Goal: Transaction & Acquisition: Book appointment/travel/reservation

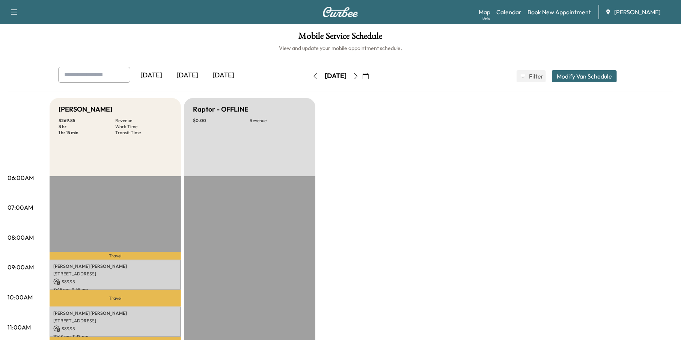
click at [312, 74] on icon "button" at bounding box center [315, 76] width 6 height 6
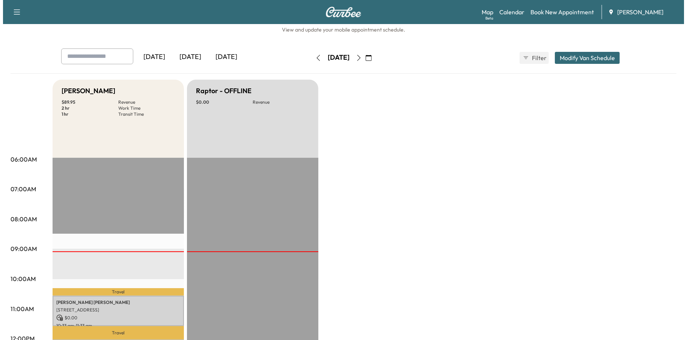
scroll to position [113, 0]
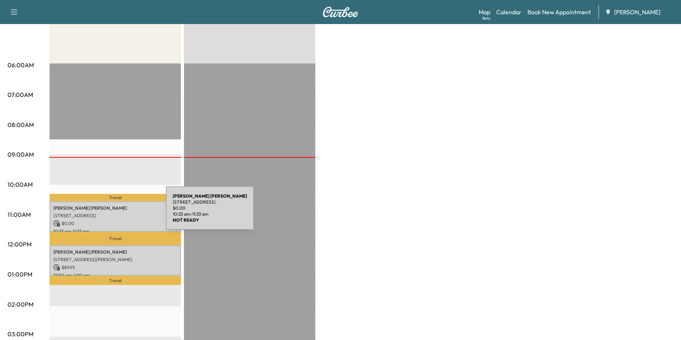
click at [110, 213] on p "[STREET_ADDRESS]" at bounding box center [115, 216] width 124 height 6
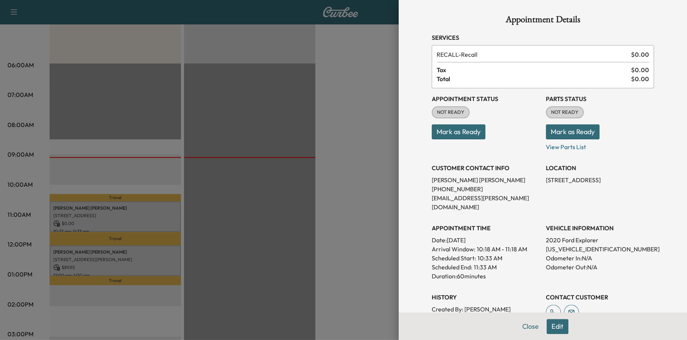
scroll to position [122, 0]
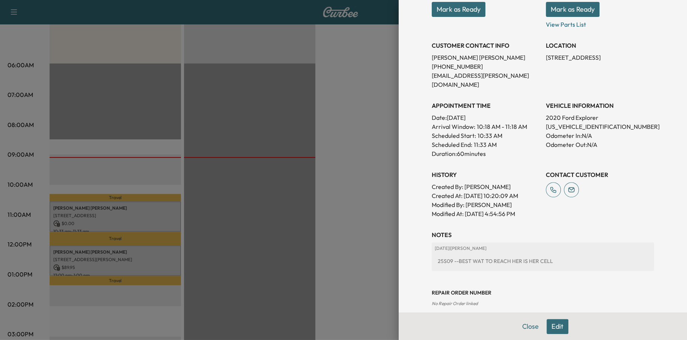
click at [555, 325] on button "Edit" at bounding box center [558, 326] width 22 height 15
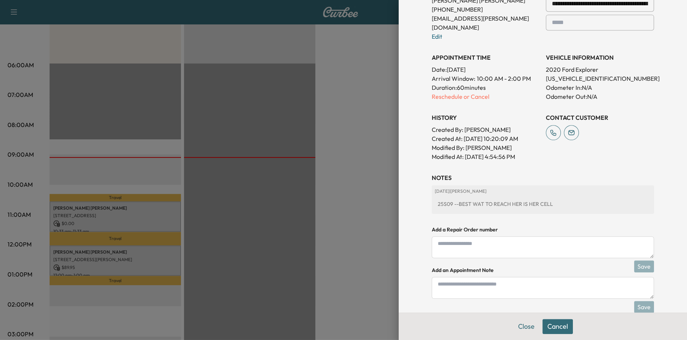
scroll to position [201, 0]
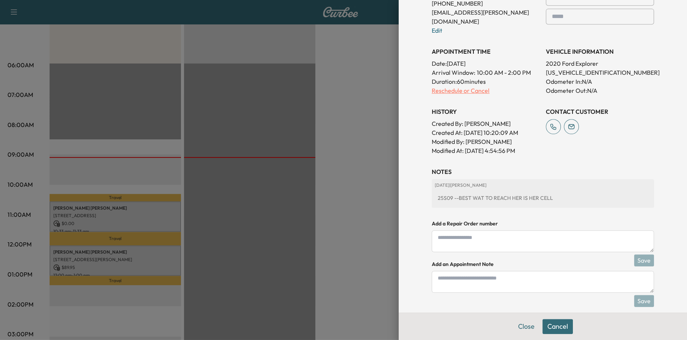
click at [443, 86] on p "Reschedule or Cancel" at bounding box center [486, 90] width 108 height 9
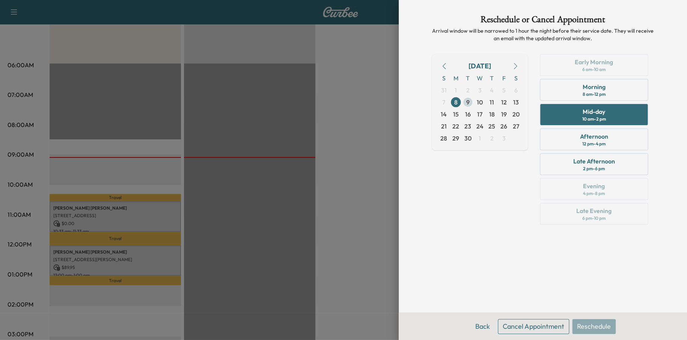
click at [468, 104] on span "9" at bounding box center [467, 102] width 3 height 9
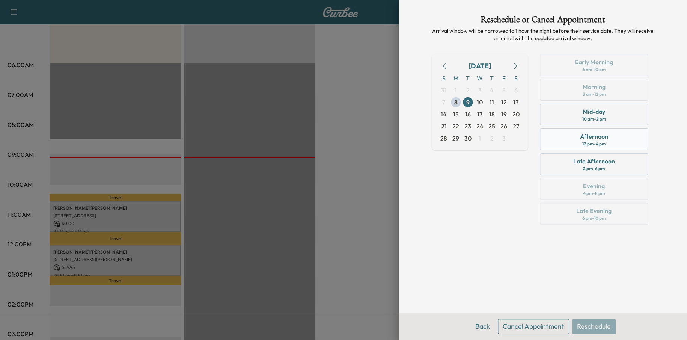
click at [610, 137] on div "Afternoon 12 pm - 4 pm" at bounding box center [594, 139] width 108 height 22
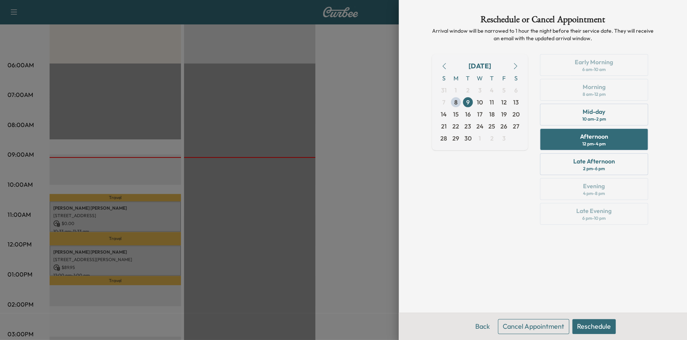
click at [605, 326] on button "Reschedule" at bounding box center [594, 326] width 44 height 15
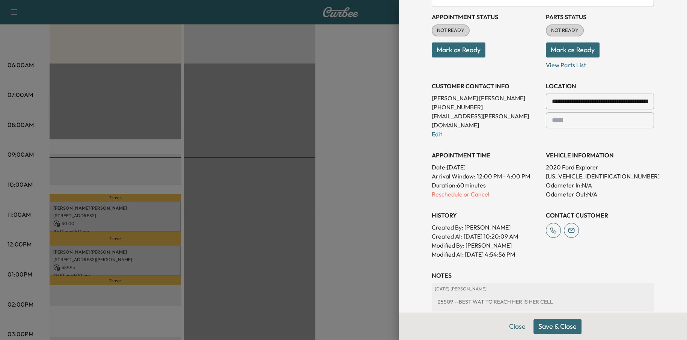
scroll to position [201, 0]
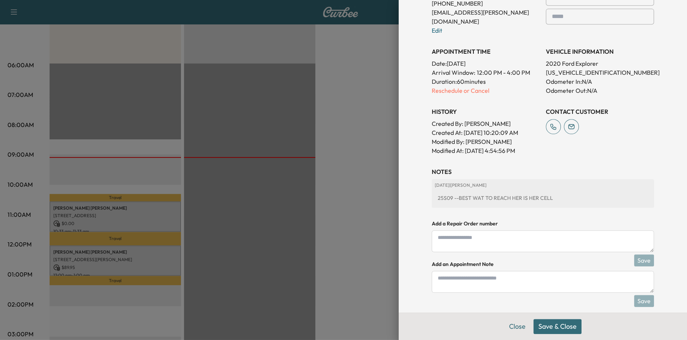
click at [478, 232] on textarea at bounding box center [543, 241] width 222 height 22
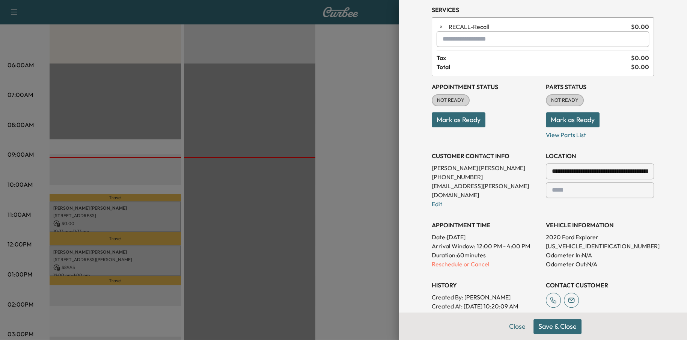
scroll to position [0, 0]
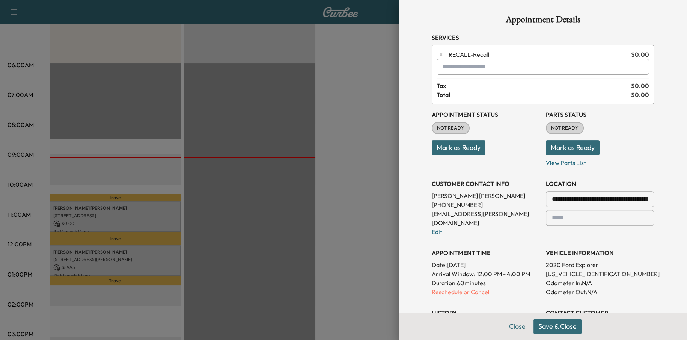
type textarea "**********"
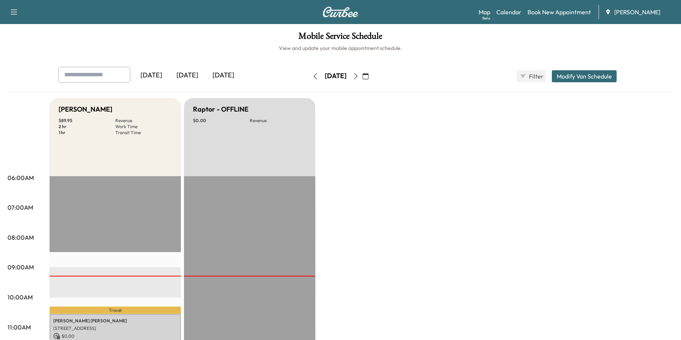
click at [359, 77] on icon "button" at bounding box center [356, 76] width 6 height 6
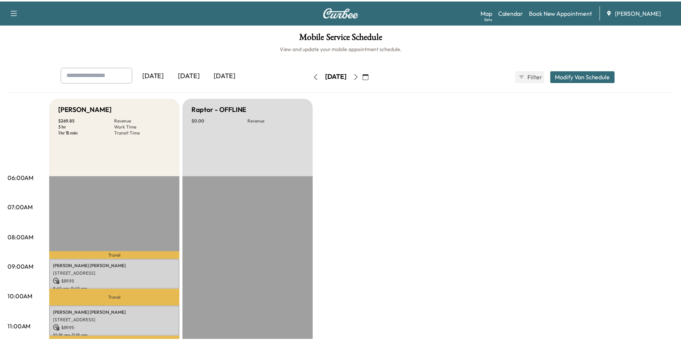
scroll to position [150, 0]
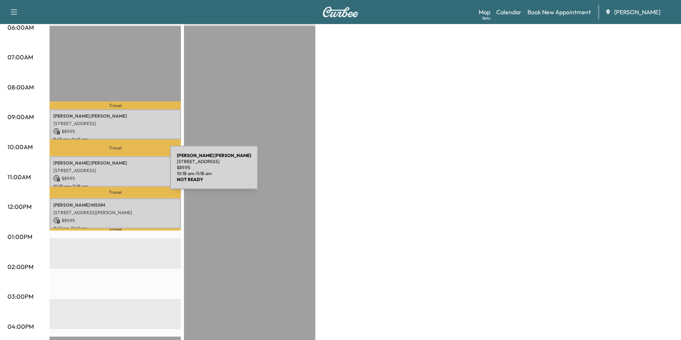
click at [114, 172] on div "[PERSON_NAME] [STREET_ADDRESS][PERSON_NAME] $ 89.95 10:18 am - 11:18 am" at bounding box center [115, 171] width 131 height 30
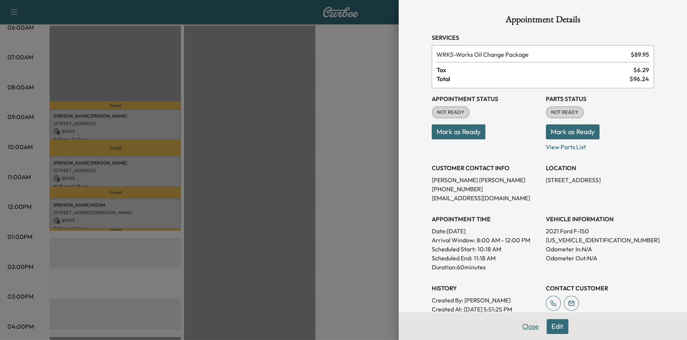
click at [522, 325] on button "Close" at bounding box center [530, 326] width 26 height 15
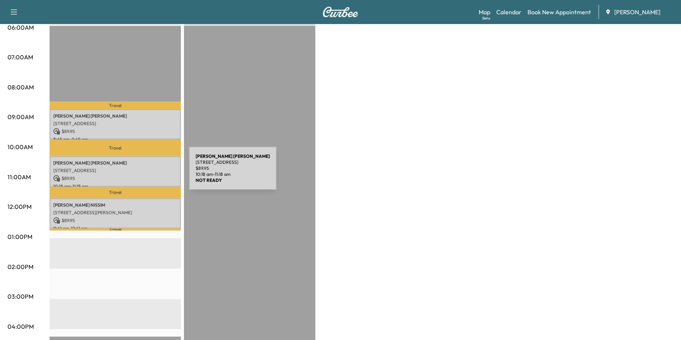
click at [133, 175] on p "$ 89.95" at bounding box center [115, 178] width 124 height 7
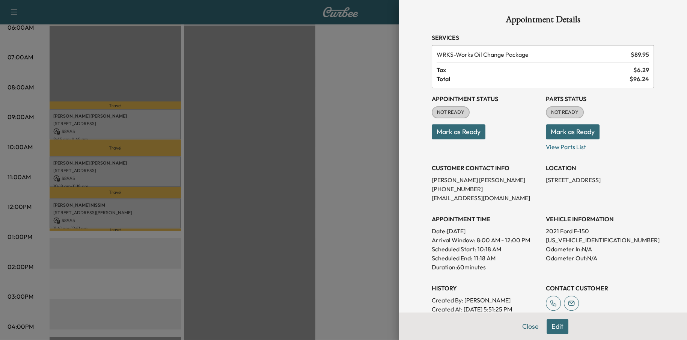
scroll to position [94, 0]
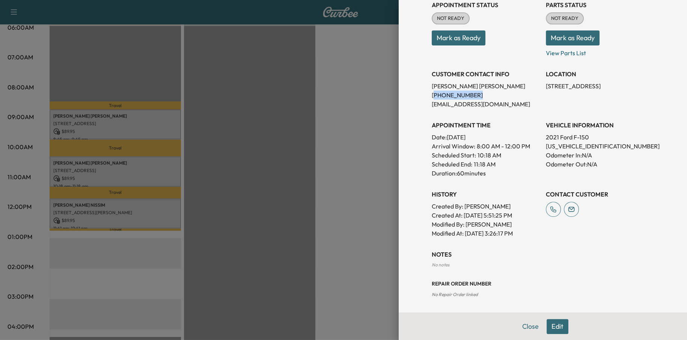
drag, startPoint x: 470, startPoint y: 92, endPoint x: 427, endPoint y: 96, distance: 43.3
click at [432, 96] on p "[PHONE_NUMBER]" at bounding box center [486, 94] width 108 height 9
copy p "706) 513-9702"
click at [554, 330] on button "Edit" at bounding box center [558, 326] width 22 height 15
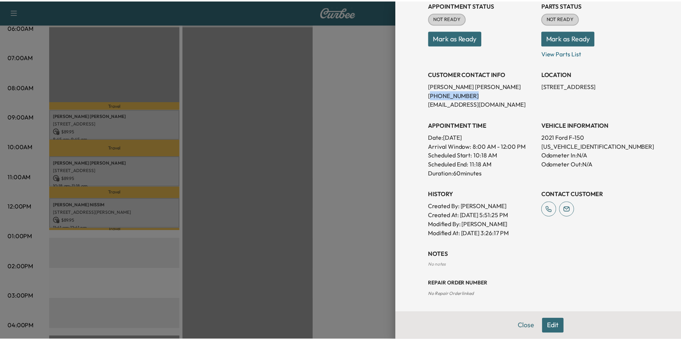
scroll to position [110, 0]
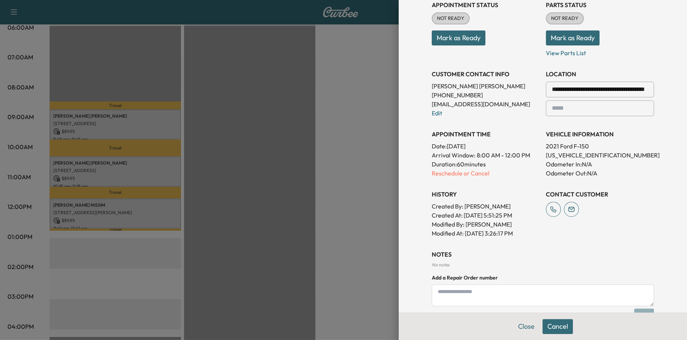
drag, startPoint x: 451, startPoint y: 98, endPoint x: 451, endPoint y: 90, distance: 8.3
drag, startPoint x: 451, startPoint y: 90, endPoint x: 434, endPoint y: 93, distance: 16.9
click at [434, 93] on p "[PHONE_NUMBER]" at bounding box center [486, 94] width 108 height 9
drag, startPoint x: 468, startPoint y: 95, endPoint x: 428, endPoint y: 97, distance: 40.6
click at [432, 97] on p "[PHONE_NUMBER]" at bounding box center [486, 94] width 108 height 9
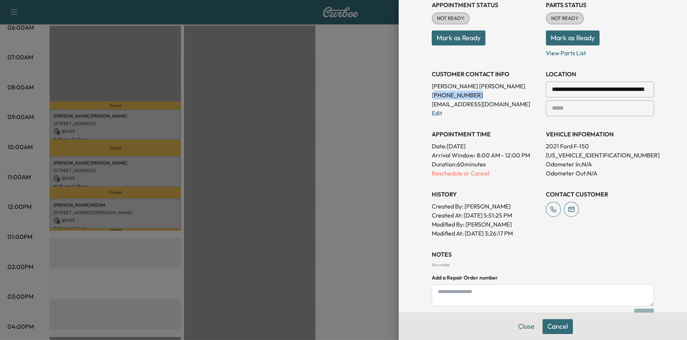
copy p "706) 513-9702"
click at [514, 328] on button "Close" at bounding box center [526, 326] width 26 height 15
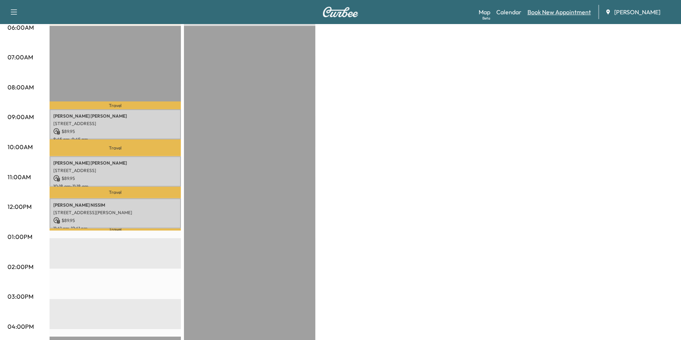
click at [555, 12] on link "Book New Appointment" at bounding box center [559, 12] width 63 height 9
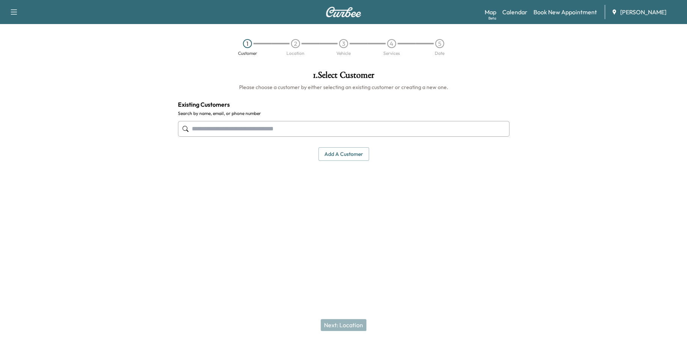
click at [250, 130] on input "text" at bounding box center [344, 129] width 332 height 16
paste input "**********"
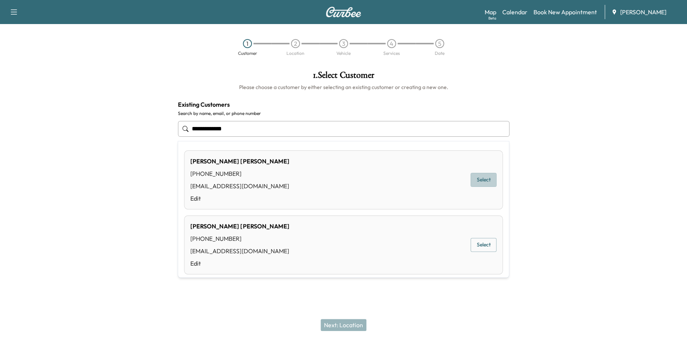
click at [482, 181] on button "Select" at bounding box center [483, 180] width 26 height 14
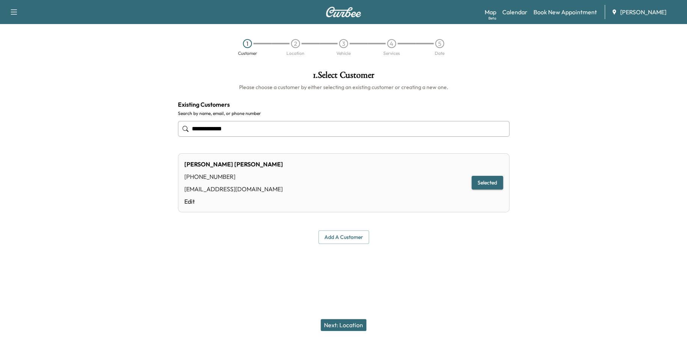
type input "**********"
click at [345, 324] on button "Next: Location" at bounding box center [344, 325] width 46 height 12
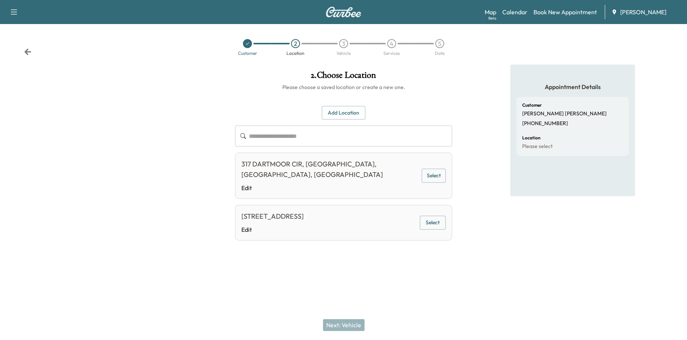
click at [438, 216] on button "Select" at bounding box center [433, 223] width 26 height 14
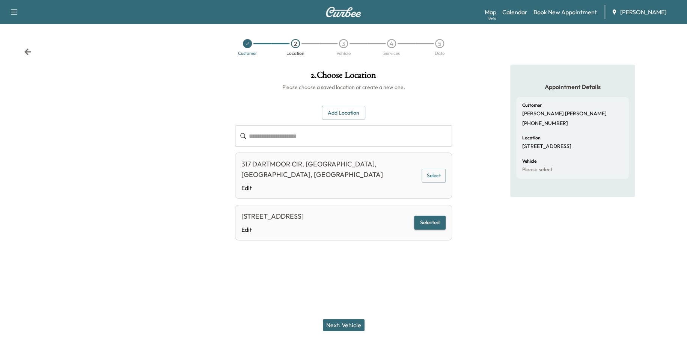
click at [333, 328] on button "Next: Vehicle" at bounding box center [344, 325] width 42 height 12
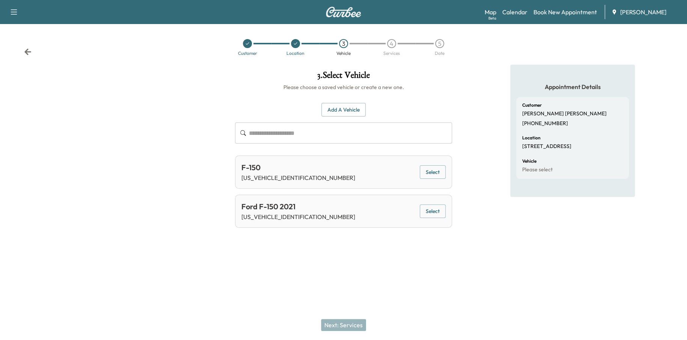
click at [357, 108] on button "Add a Vehicle" at bounding box center [343, 110] width 44 height 14
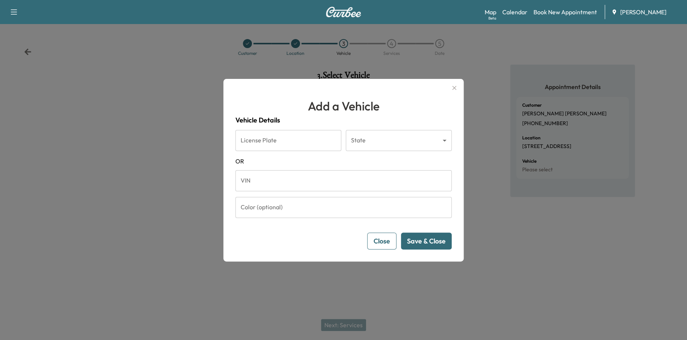
click at [264, 173] on input "VIN" at bounding box center [343, 180] width 216 height 21
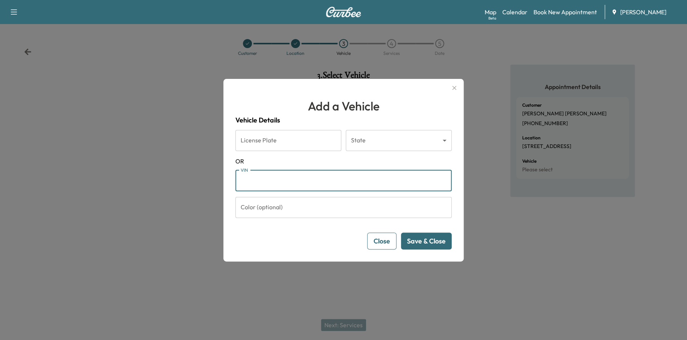
paste input "**********"
type input "**********"
click at [437, 243] on button "Save & Close" at bounding box center [426, 240] width 51 height 17
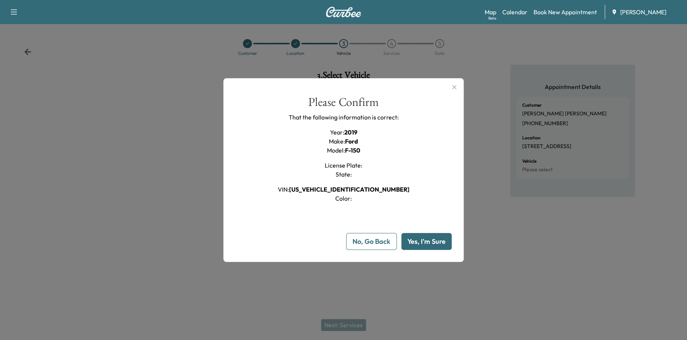
click at [436, 237] on button "Yes, I'm Sure" at bounding box center [426, 241] width 50 height 17
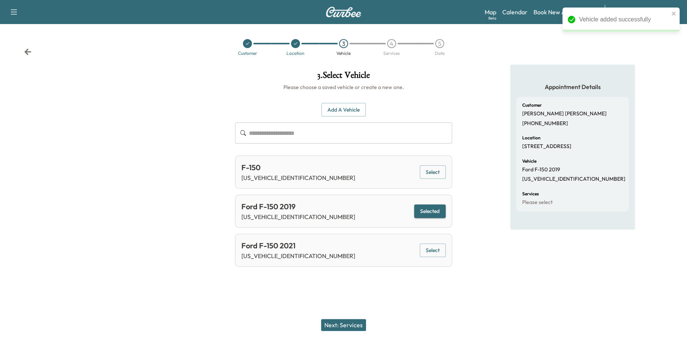
click at [362, 322] on button "Next: Services" at bounding box center [343, 325] width 45 height 12
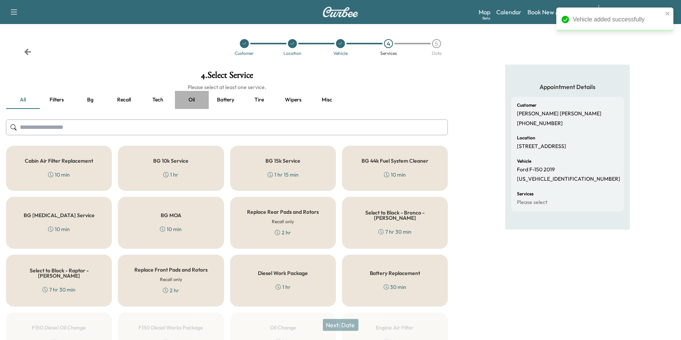
click at [196, 95] on button "Oil" at bounding box center [192, 100] width 34 height 18
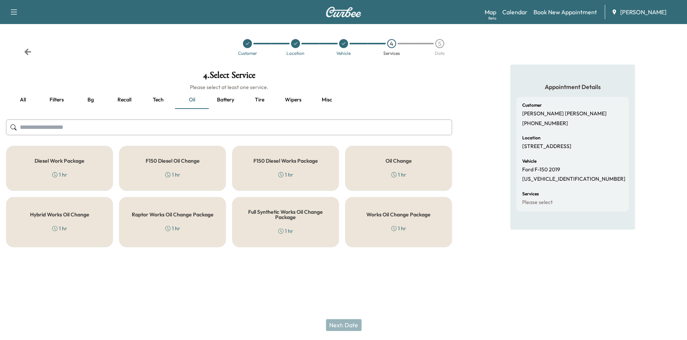
click at [363, 214] on div "Works Oil Change Package 1 hr" at bounding box center [398, 222] width 107 height 50
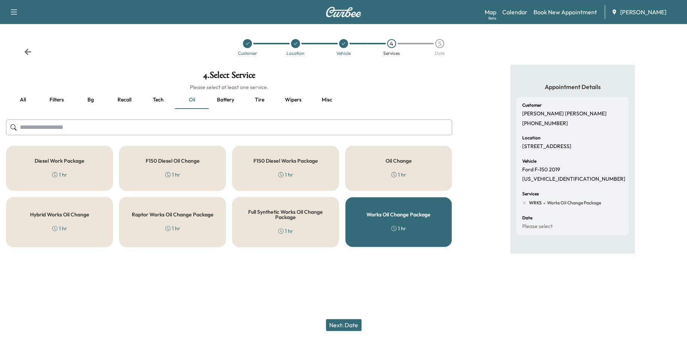
click at [342, 327] on button "Next: Date" at bounding box center [344, 325] width 36 height 12
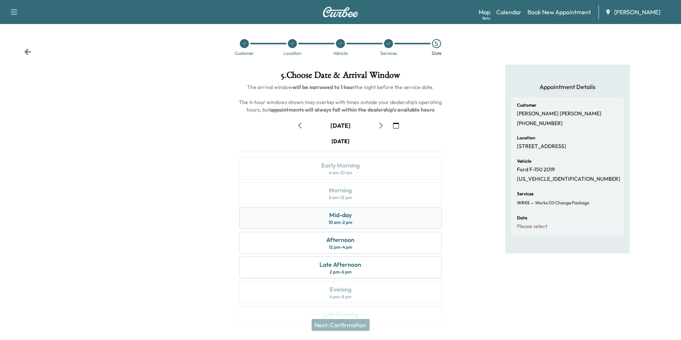
click at [360, 221] on div "Mid-day 10 am - 2 pm" at bounding box center [340, 218] width 203 height 22
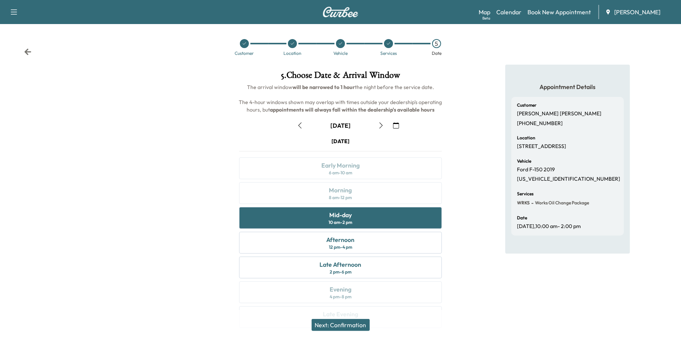
click at [344, 323] on button "Next: Confirmation" at bounding box center [341, 325] width 58 height 12
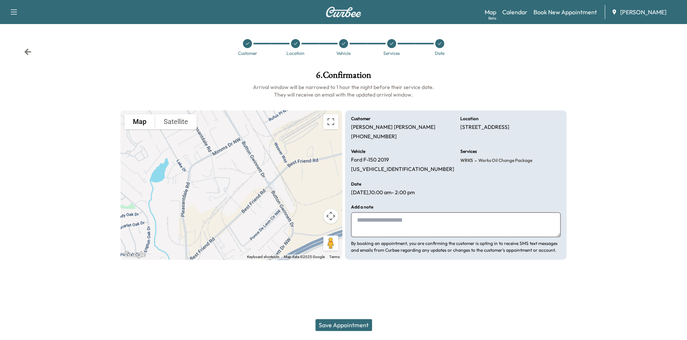
click at [350, 322] on button "Save Appointment" at bounding box center [343, 325] width 57 height 12
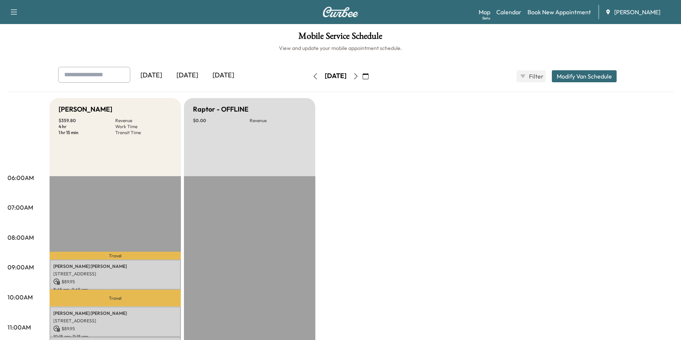
click at [312, 73] on icon "button" at bounding box center [315, 76] width 6 height 6
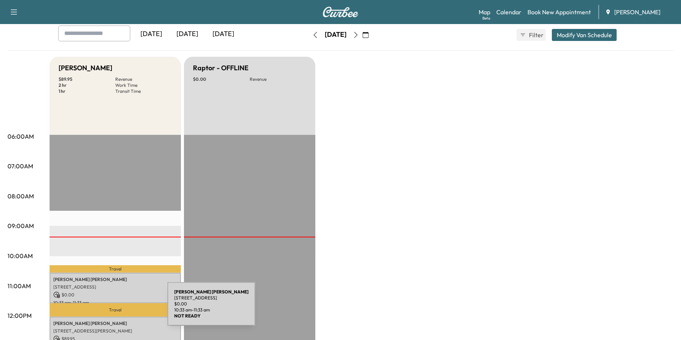
scroll to position [113, 0]
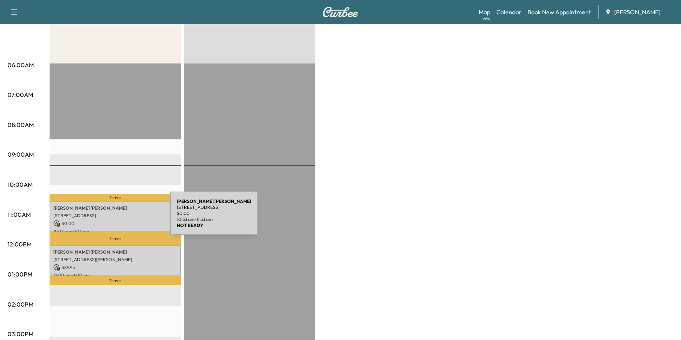
click at [114, 220] on p "$ 0.00" at bounding box center [115, 223] width 124 height 7
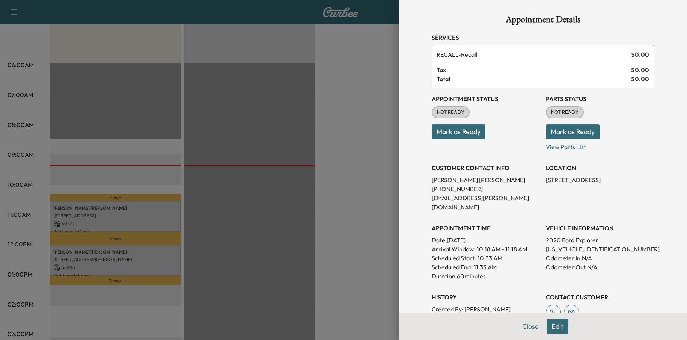
click at [548, 326] on button "Edit" at bounding box center [558, 326] width 22 height 15
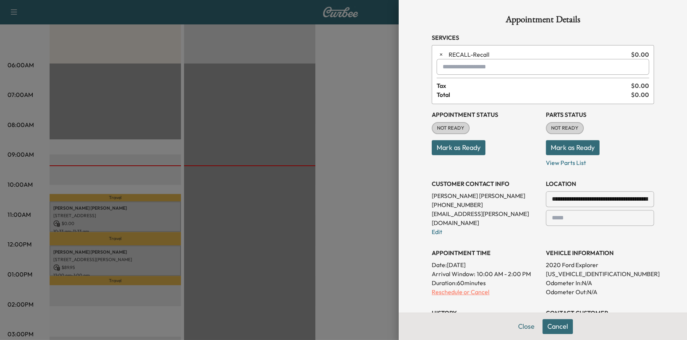
click at [443, 287] on p "Reschedule or Cancel" at bounding box center [486, 291] width 108 height 9
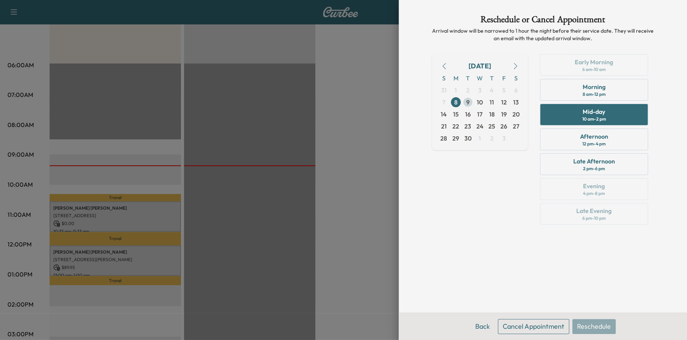
click at [466, 103] on span "9" at bounding box center [468, 102] width 12 height 12
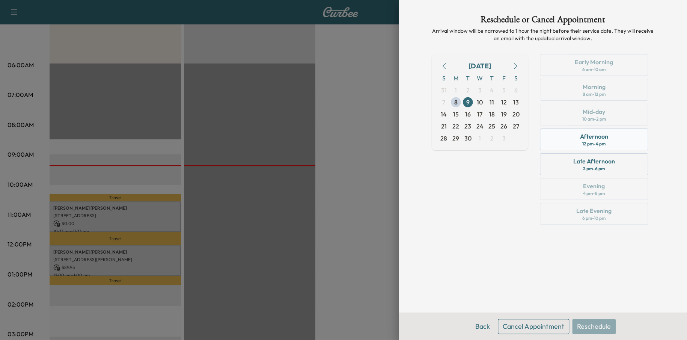
click at [603, 141] on div "12 pm - 4 pm" at bounding box center [593, 144] width 23 height 6
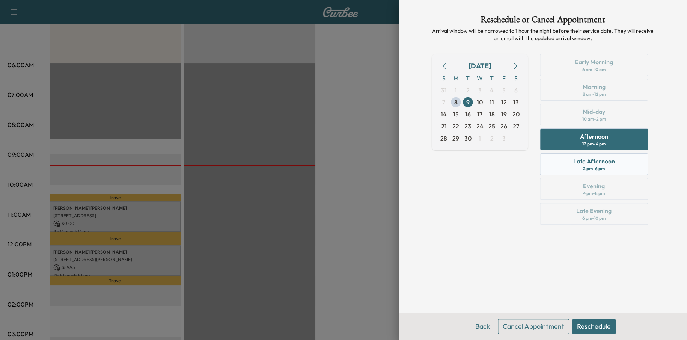
click at [601, 163] on div "Late Afternoon" at bounding box center [594, 161] width 42 height 9
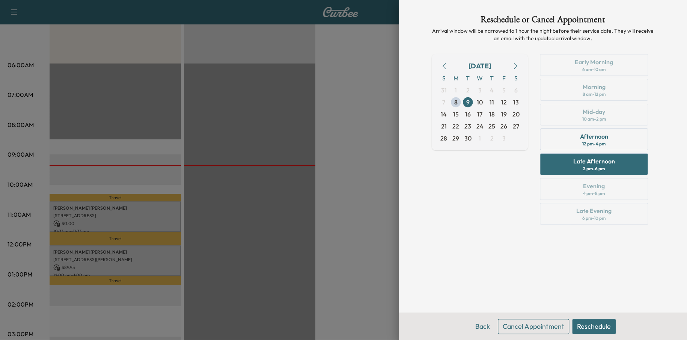
click at [603, 327] on button "Reschedule" at bounding box center [594, 326] width 44 height 15
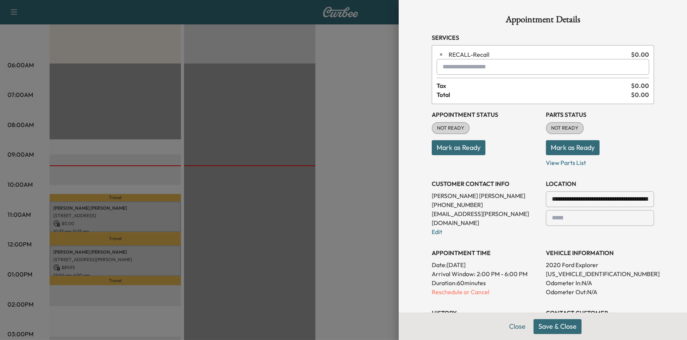
click at [560, 325] on button "Save & Close" at bounding box center [558, 326] width 48 height 15
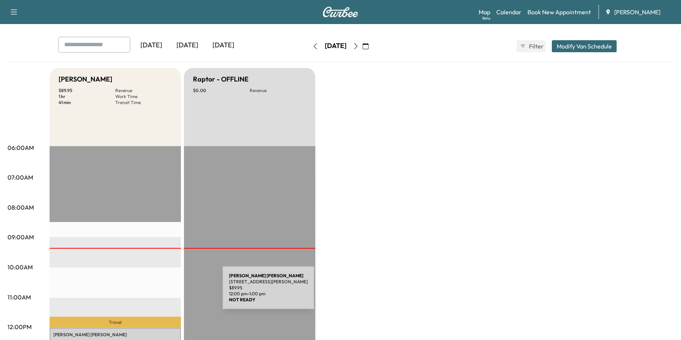
scroll to position [0, 0]
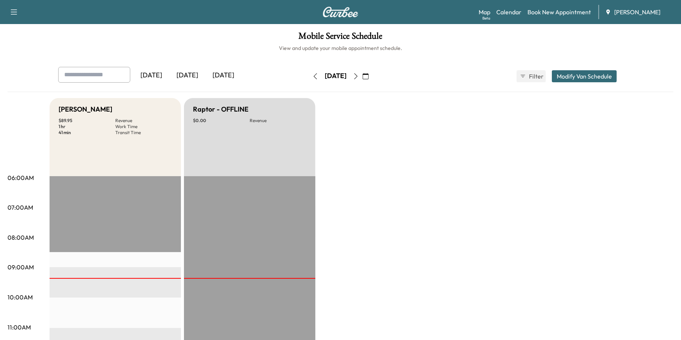
click at [359, 75] on icon "button" at bounding box center [356, 76] width 6 height 6
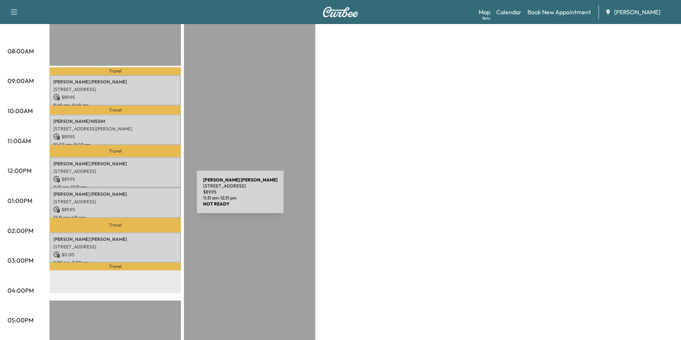
scroll to position [150, 0]
